Goal: Task Accomplishment & Management: Use online tool/utility

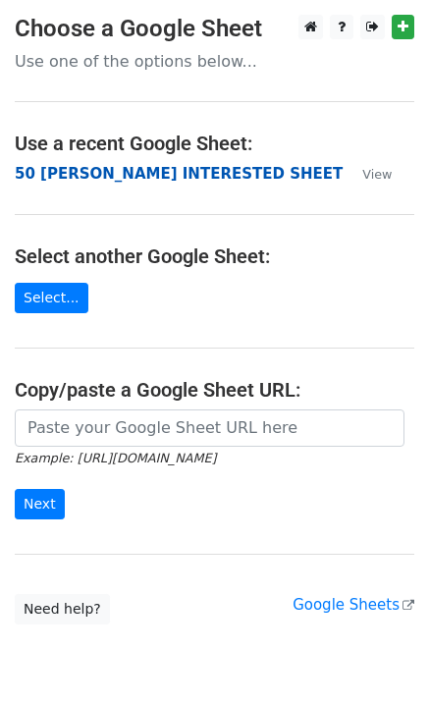
click at [124, 170] on strong "50 [PERSON_NAME] INTERESTED SHEET" at bounding box center [179, 174] width 328 height 18
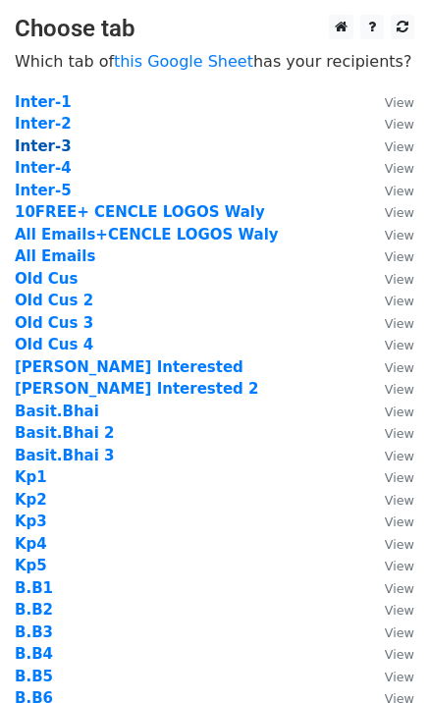
click at [53, 148] on strong "Inter-3" at bounding box center [43, 146] width 57 height 18
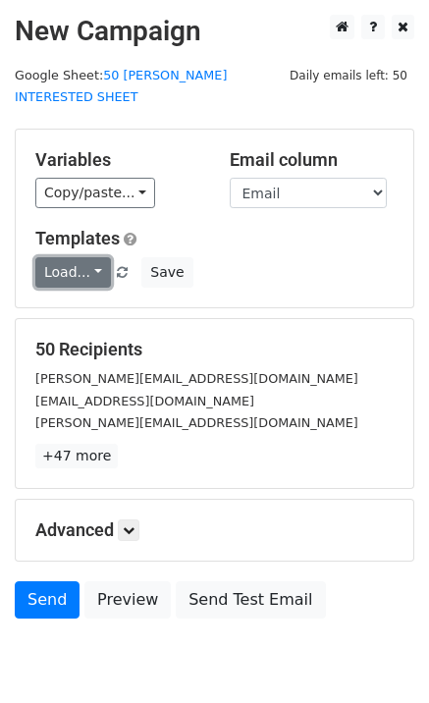
click at [68, 263] on link "Load..." at bounding box center [73, 272] width 76 height 30
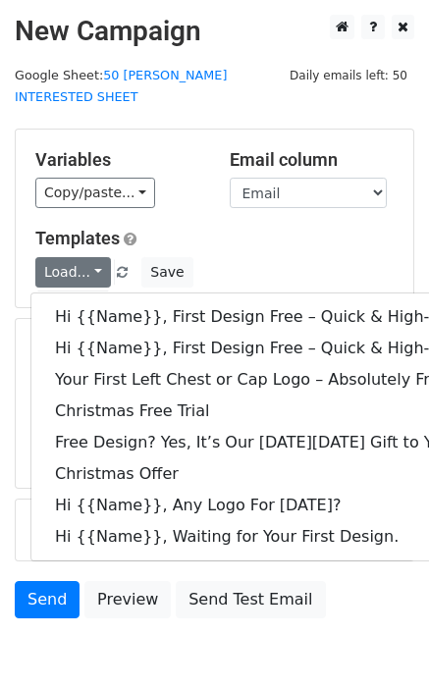
click at [184, 188] on div "Variables Copy/paste... {{Email}} {{Name}} {{Price 1}} {{Price}} Email column E…" at bounding box center [214, 219] width 397 height 178
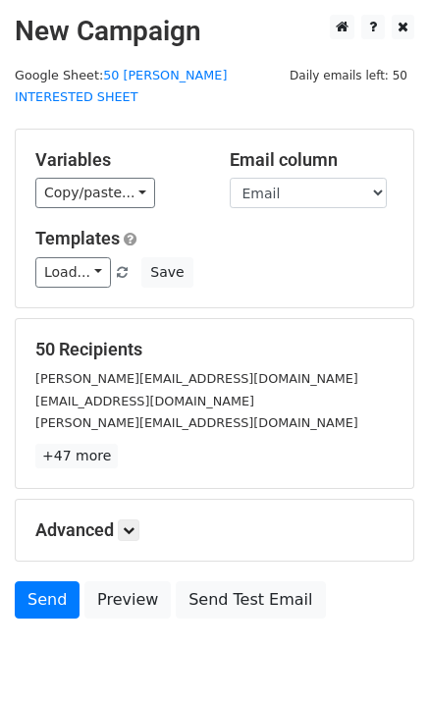
click at [141, 393] on small "[EMAIL_ADDRESS][DOMAIN_NAME]" at bounding box center [144, 400] width 219 height 15
click at [59, 581] on link "Send" at bounding box center [47, 599] width 65 height 37
